Goal: Task Accomplishment & Management: Complete application form

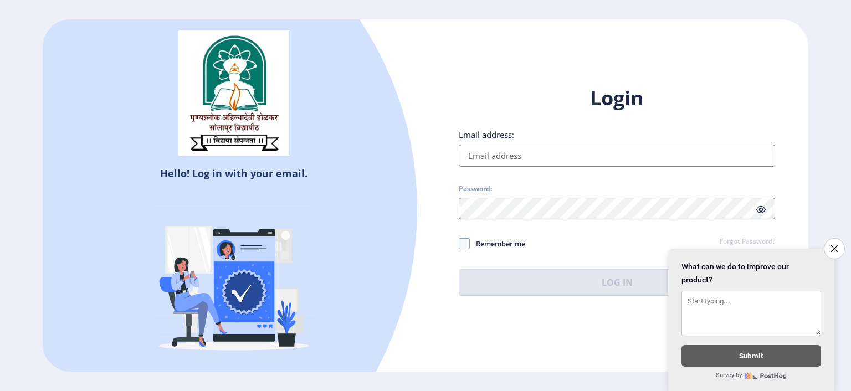
click at [503, 159] on input "Email address:" at bounding box center [617, 156] width 317 height 22
click at [838, 245] on icon "Close survey" at bounding box center [834, 248] width 7 height 7
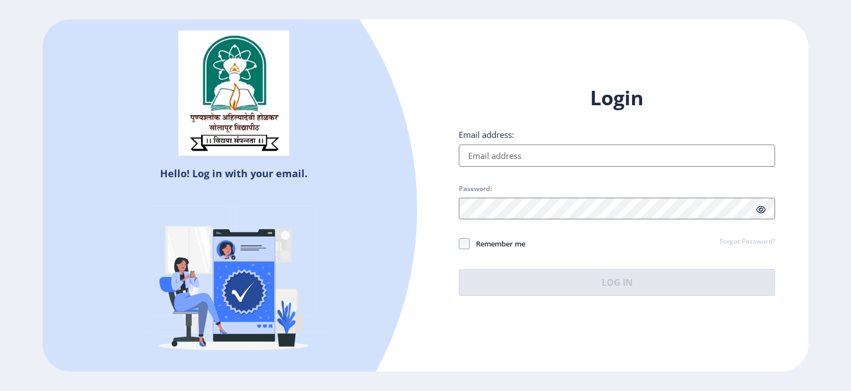
click at [498, 153] on input "Email address:" at bounding box center [617, 156] width 317 height 22
click at [195, 116] on img at bounding box center [233, 92] width 111 height 125
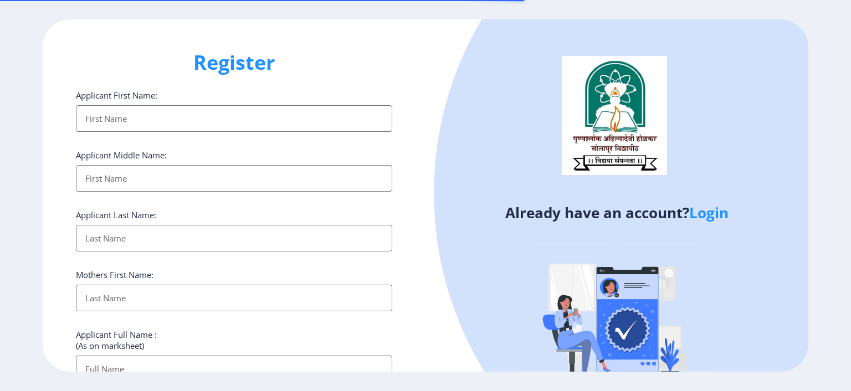
select select
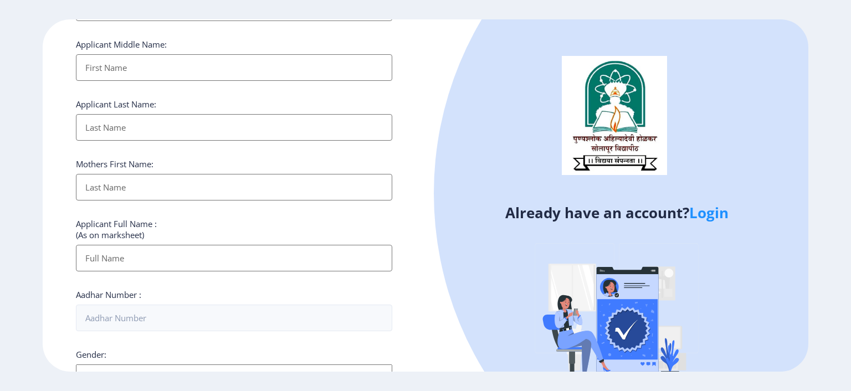
scroll to position [55, 0]
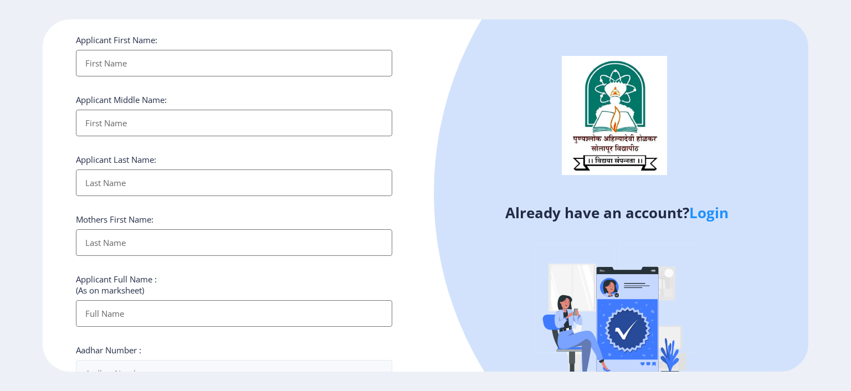
click at [710, 222] on link "Login" at bounding box center [709, 213] width 39 height 20
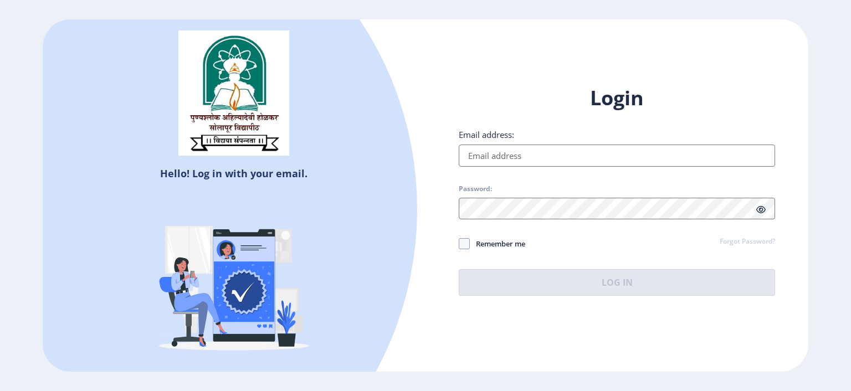
select select
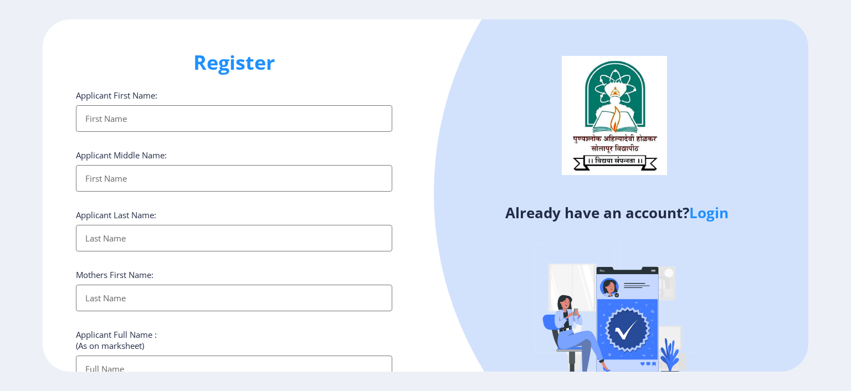
click at [204, 120] on input "Applicant First Name:" at bounding box center [234, 118] width 317 height 27
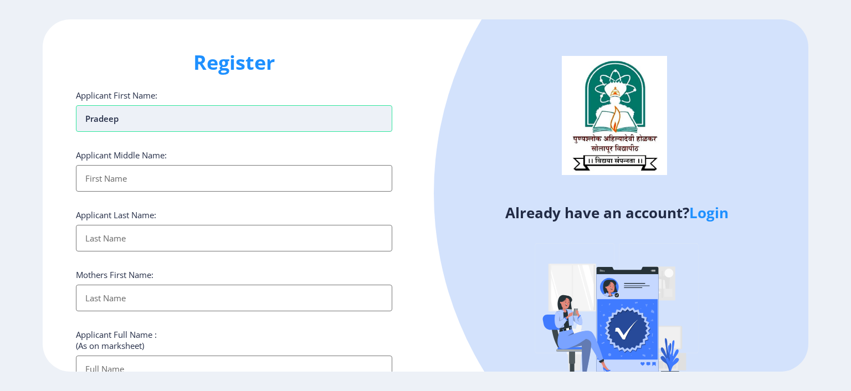
type input "Pradeep"
type input "Basavraj"
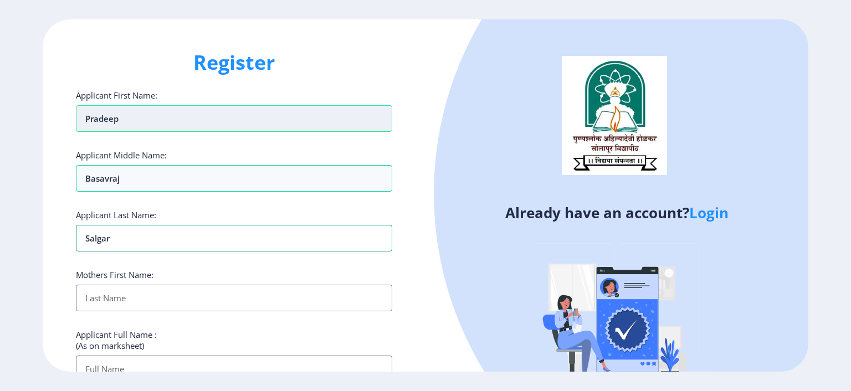
type input "Salgar"
type input "Lata"
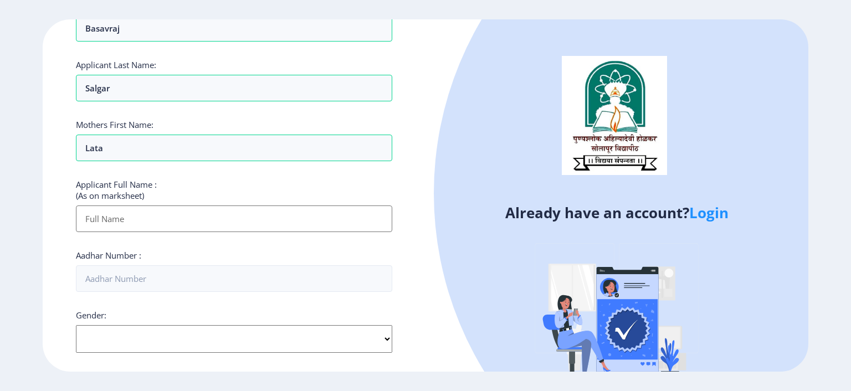
scroll to position [175, 0]
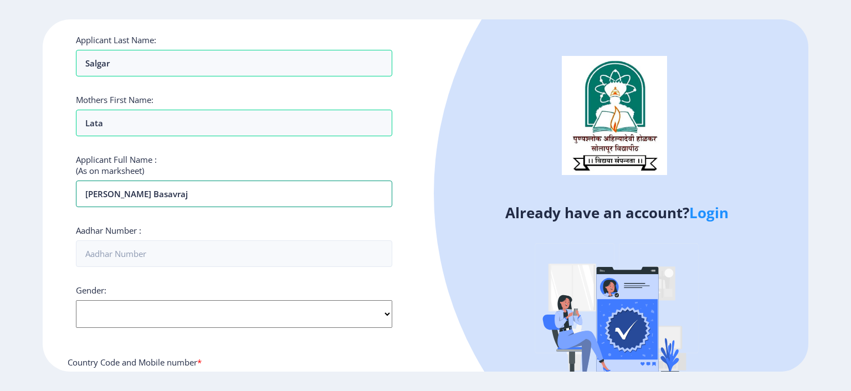
type input "[PERSON_NAME] Basavraj"
type input "445902546917"
select select "[DEMOGRAPHIC_DATA]"
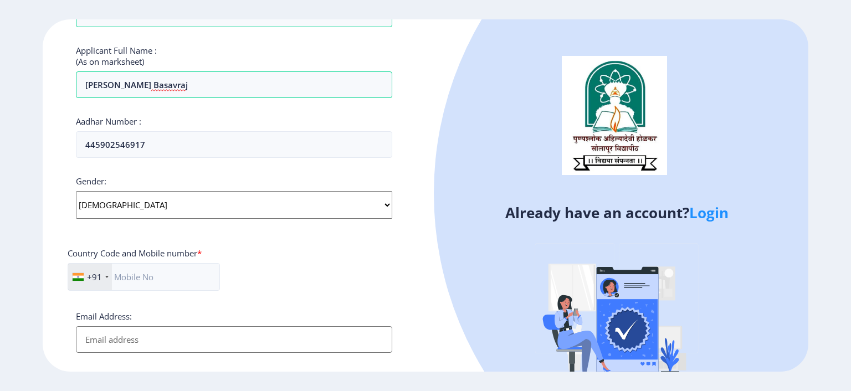
scroll to position [341, 0]
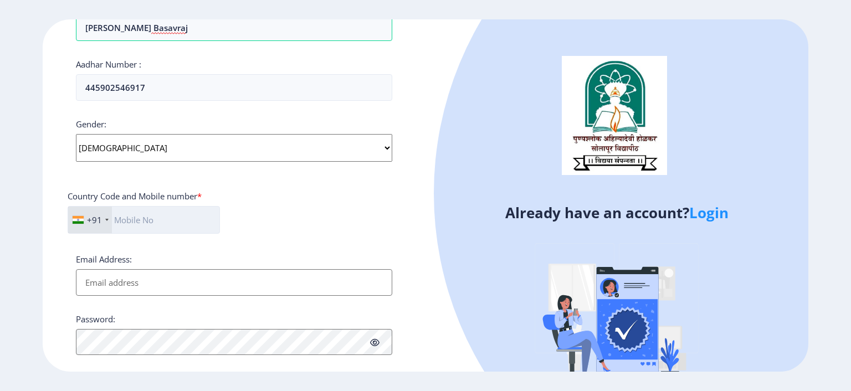
click at [158, 220] on input "text" at bounding box center [144, 220] width 152 height 28
type input "9665559212"
type input "[EMAIL_ADDRESS][DOMAIN_NAME]"
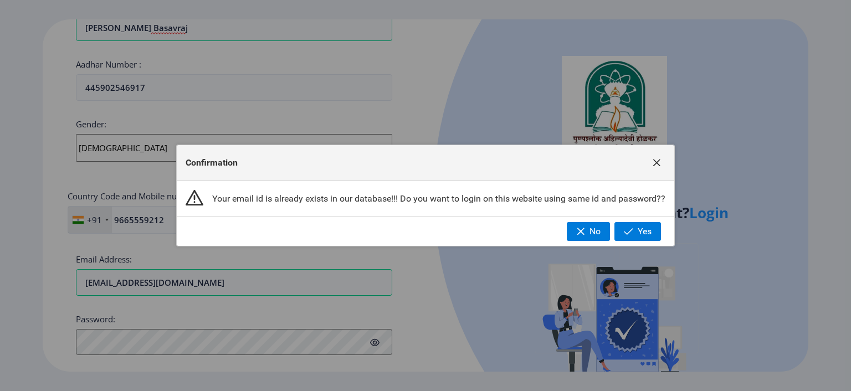
click at [659, 157] on button "button" at bounding box center [657, 163] width 18 height 18
